Goal: Task Accomplishment & Management: Use online tool/utility

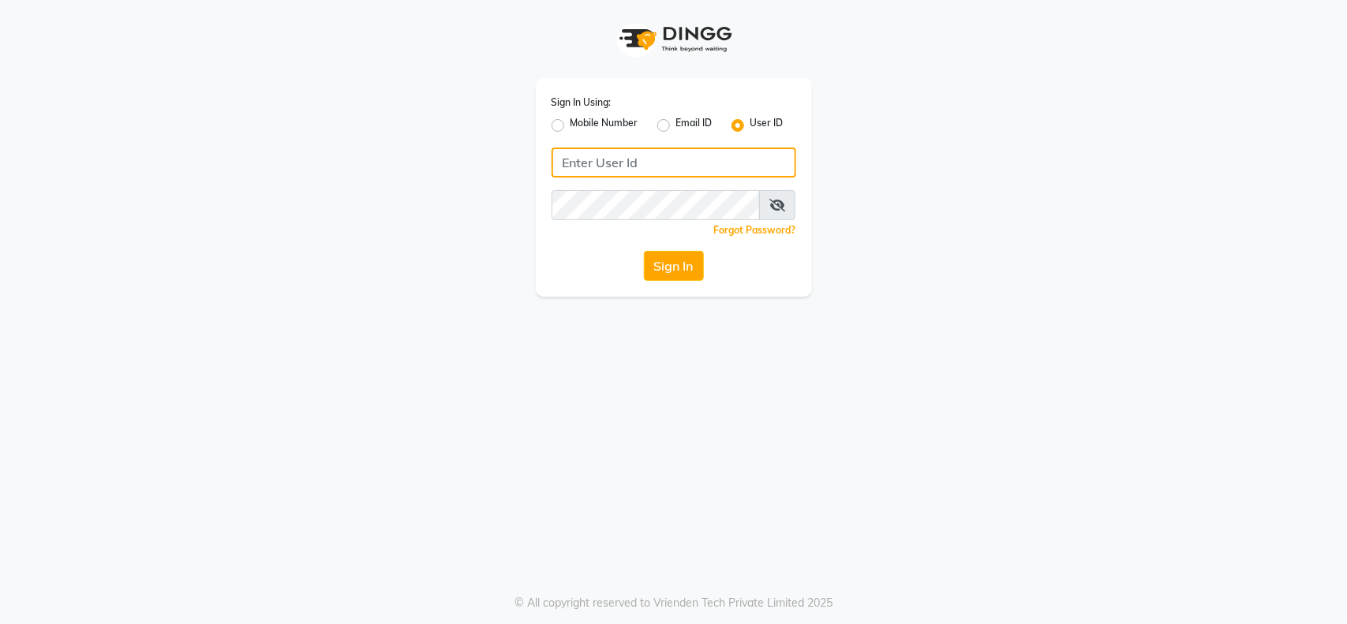
click at [699, 162] on input "Username" at bounding box center [674, 163] width 245 height 30
type input "Locks"
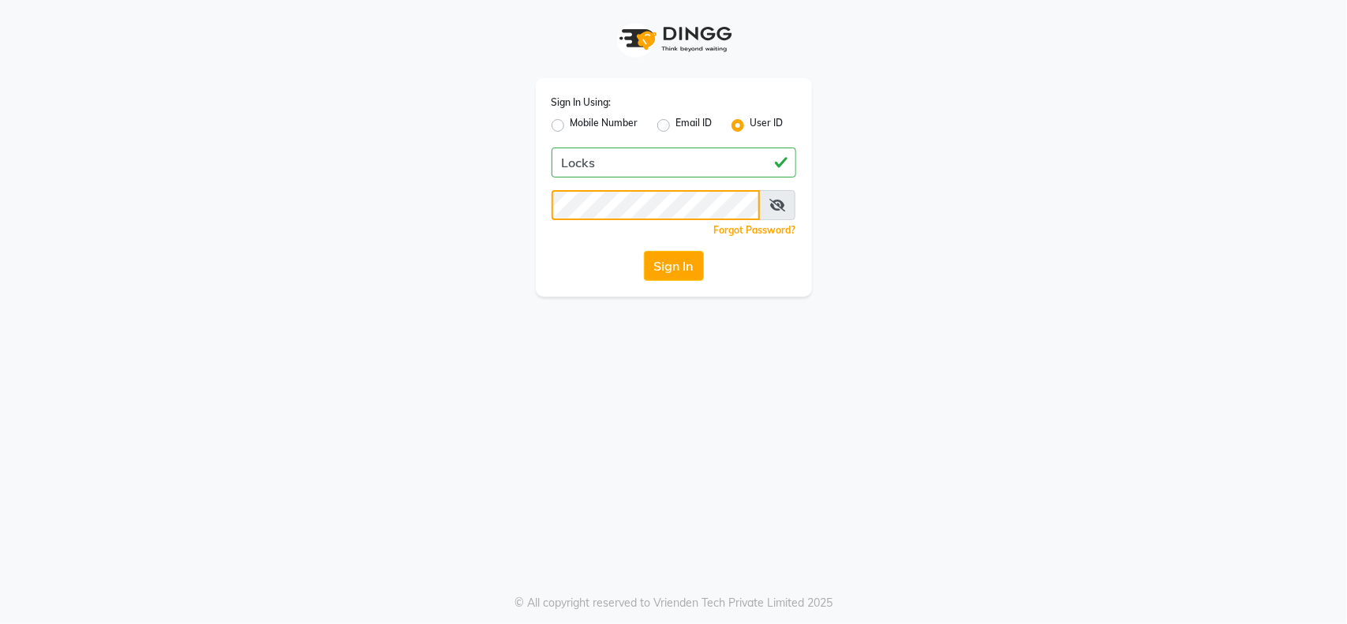
click at [644, 251] on button "Sign In" at bounding box center [674, 266] width 60 height 30
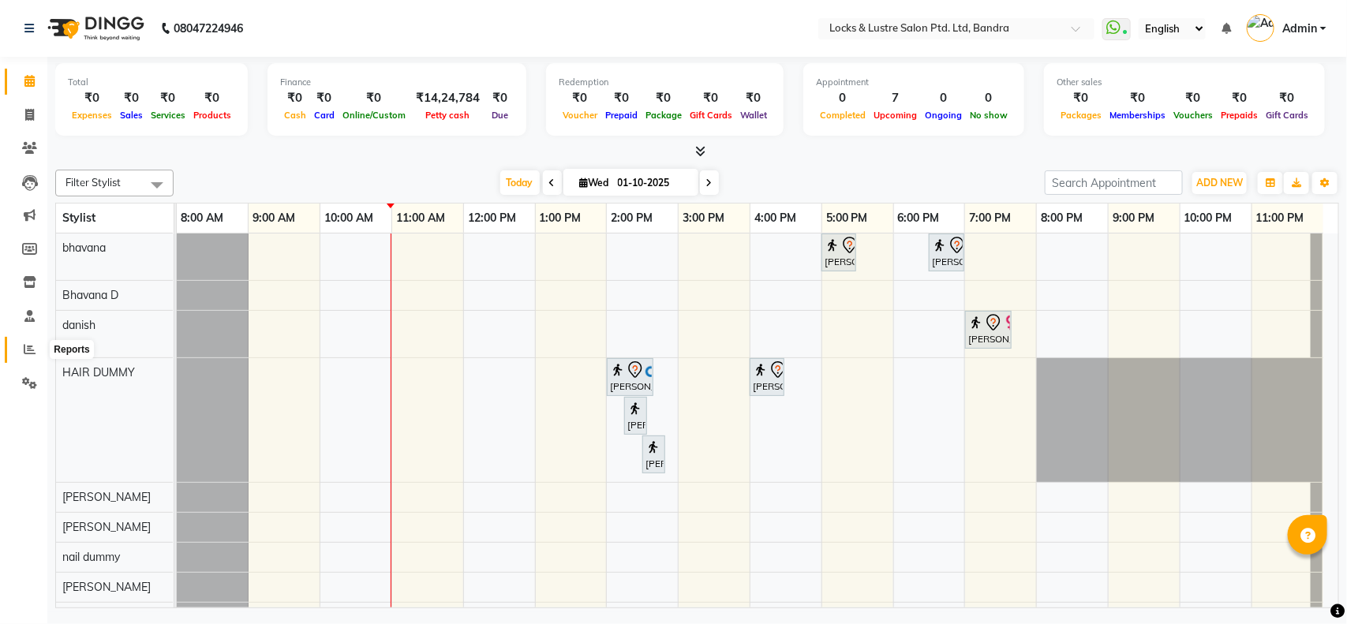
click at [28, 349] on icon at bounding box center [30, 349] width 12 height 12
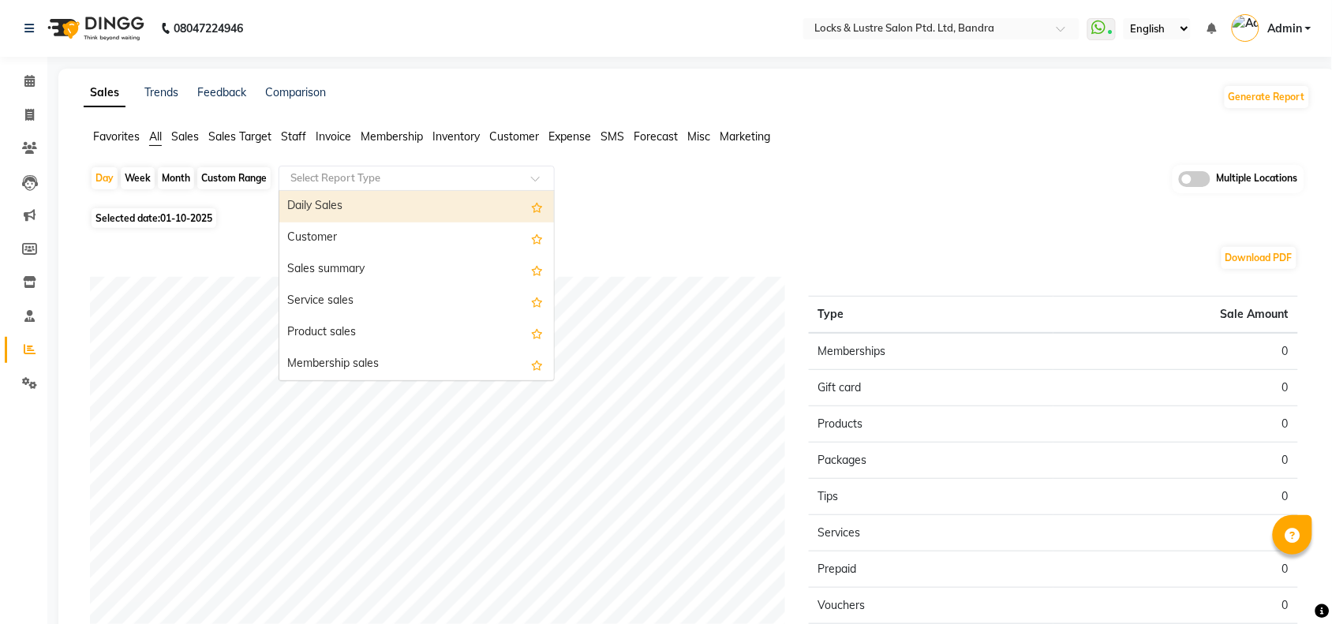
click at [369, 175] on input "text" at bounding box center [400, 178] width 227 height 16
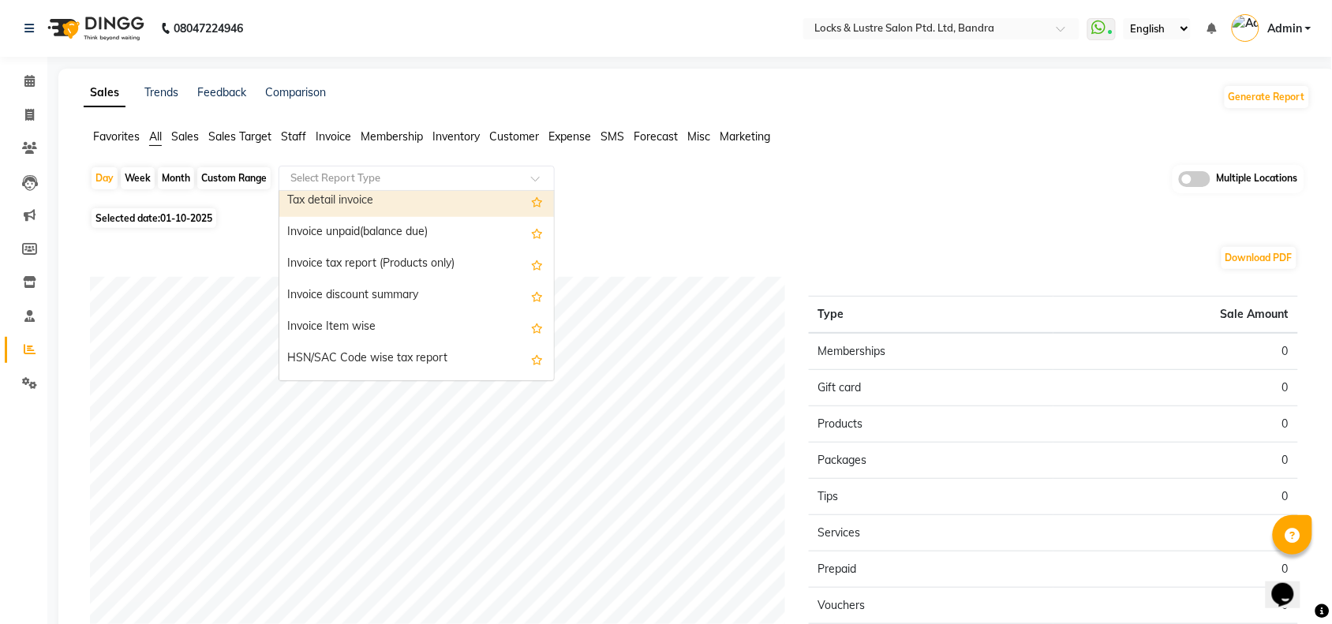
scroll to position [1334, 0]
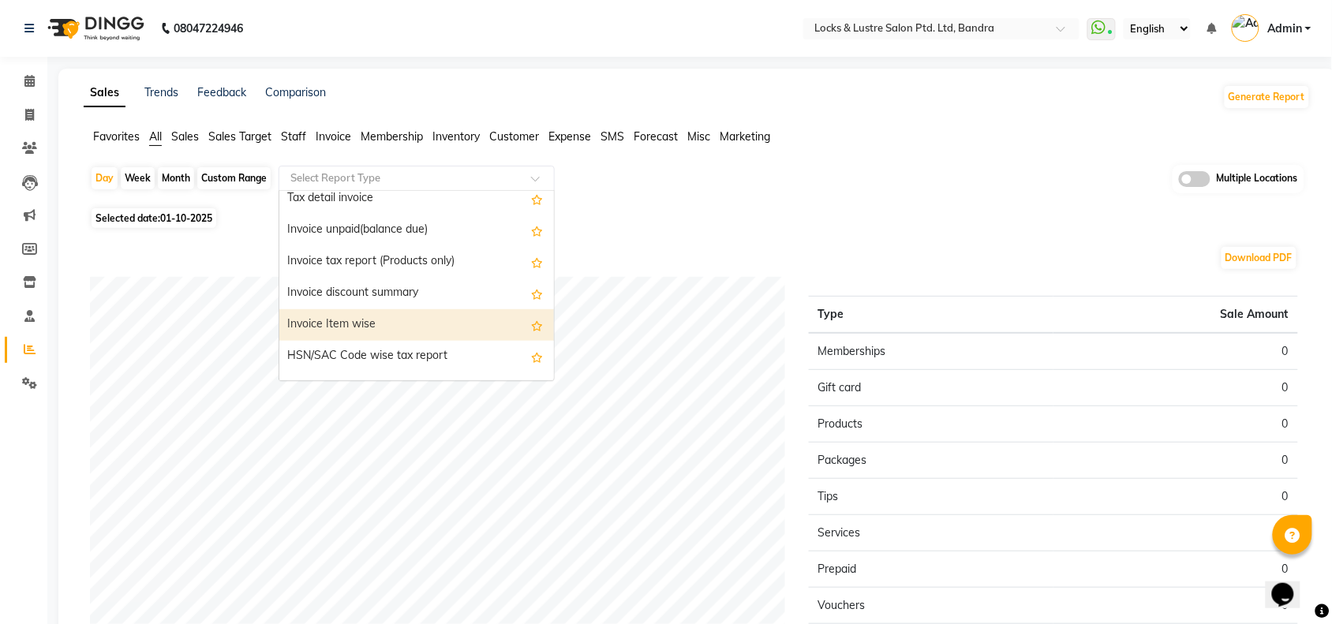
click at [365, 322] on div "Invoice Item wise" at bounding box center [416, 325] width 275 height 32
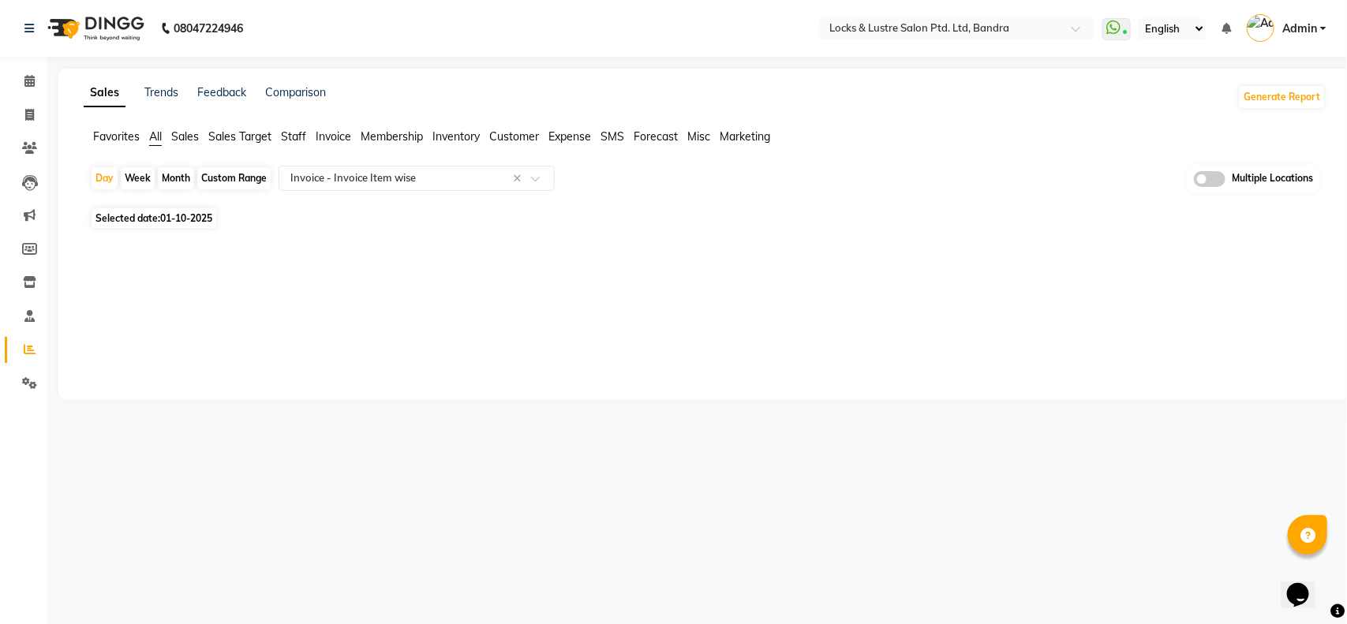
click at [186, 217] on span "01-10-2025" at bounding box center [186, 218] width 52 height 12
select select "10"
select select "2025"
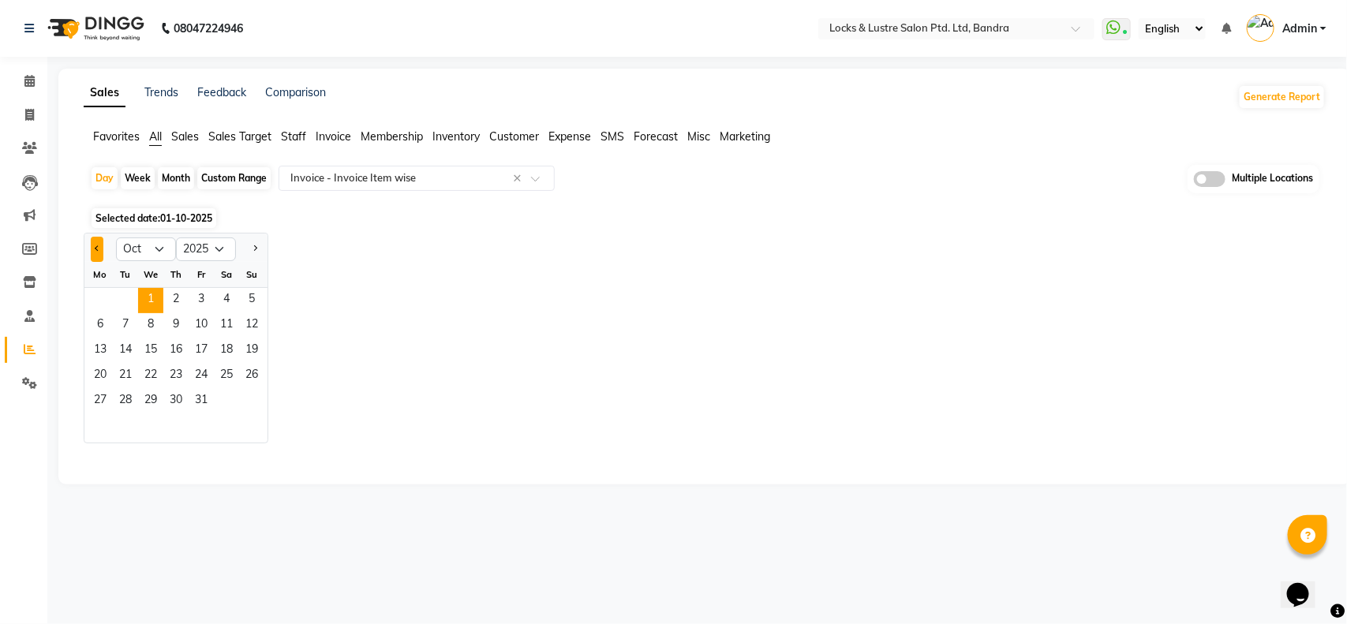
click at [92, 245] on button "Previous month" at bounding box center [97, 249] width 13 height 25
select select "9"
click at [226, 373] on span "27" at bounding box center [226, 376] width 25 height 25
select select "full_report"
select select "csv"
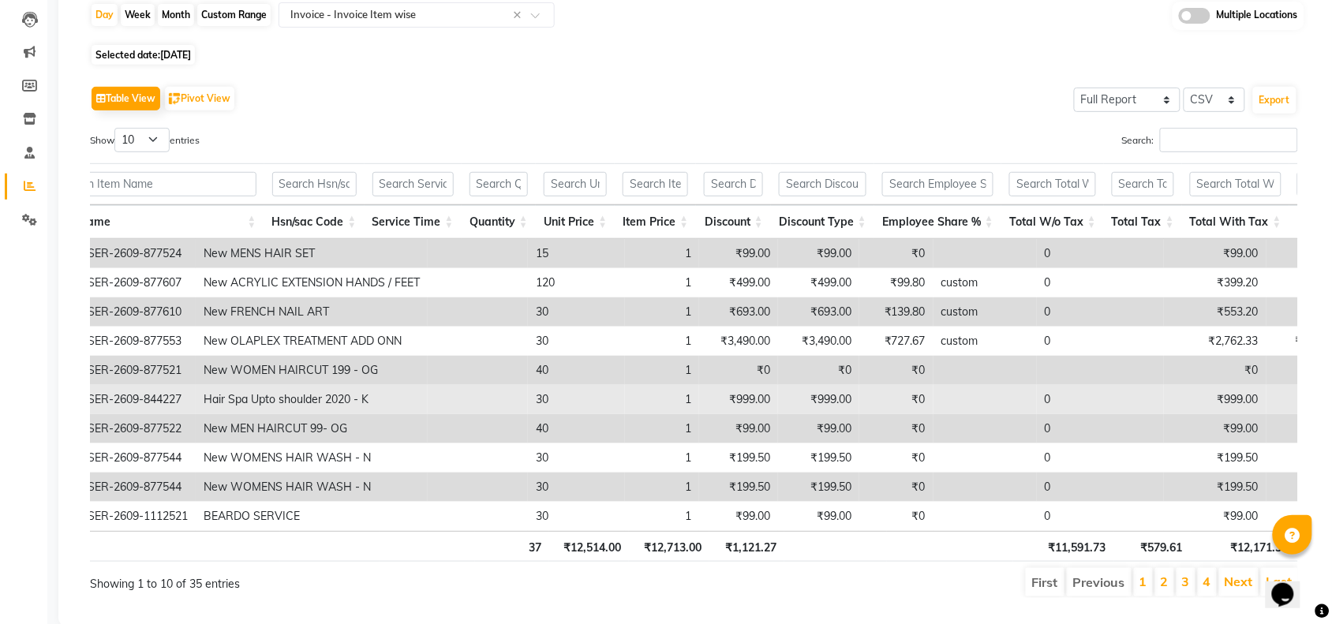
scroll to position [0, 1883]
